Goal: Task Accomplishment & Management: Manage account settings

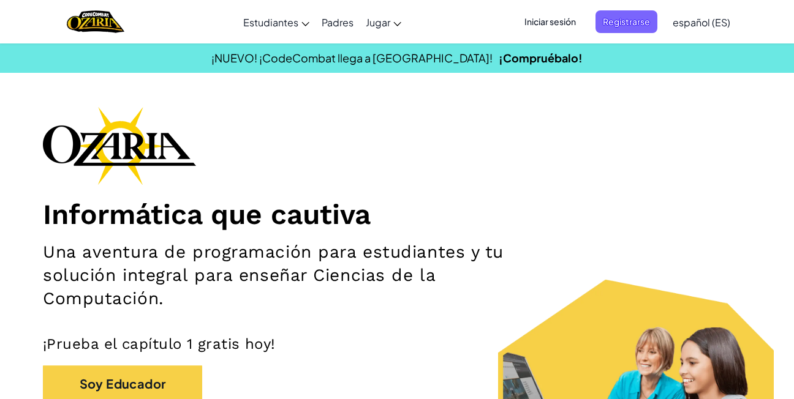
click at [565, 16] on span "Iniciar sesión" at bounding box center [550, 21] width 66 height 23
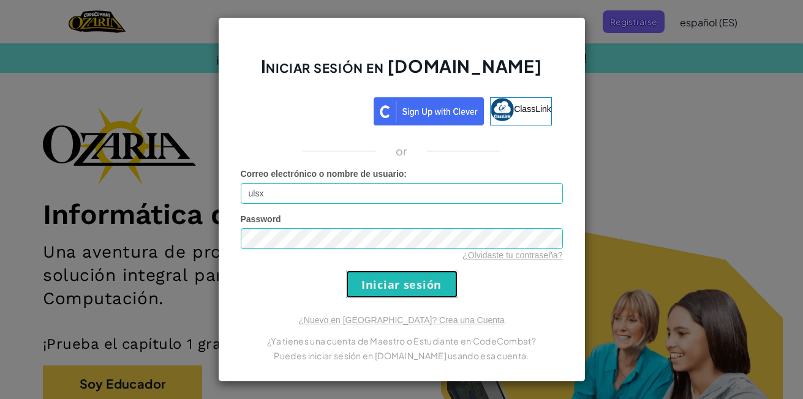
click at [415, 286] on input "Iniciar sesión" at bounding box center [401, 285] width 111 height 28
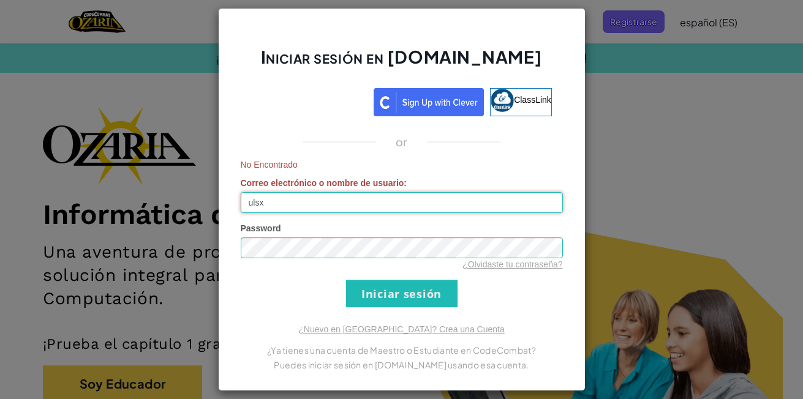
click at [349, 208] on input "ulsx" at bounding box center [402, 202] width 322 height 21
type input "[PERSON_NAME]"
click at [401, 297] on input "Iniciar sesión" at bounding box center [401, 294] width 111 height 28
